Goal: Navigation & Orientation: Find specific page/section

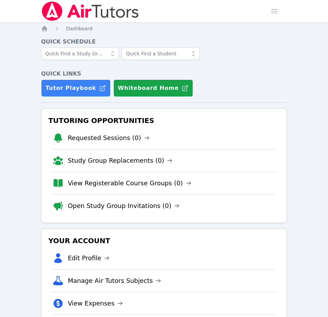
click at [252, 84] on div "Tutor Playbook Whiteboard Home" at bounding box center [164, 87] width 246 height 17
